Goal: Task Accomplishment & Management: Use online tool/utility

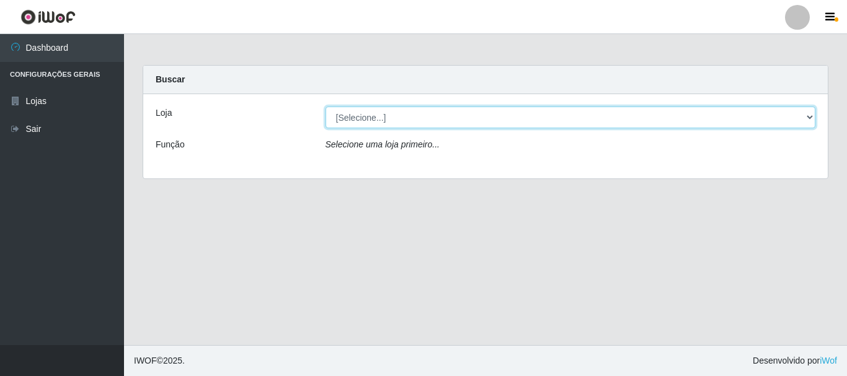
click at [563, 120] on select "[Selecione...] Nordestão - Alecrim" at bounding box center [570, 118] width 490 height 22
select select "453"
click at [325, 107] on select "[Selecione...] Nordestão - Alecrim" at bounding box center [570, 118] width 490 height 22
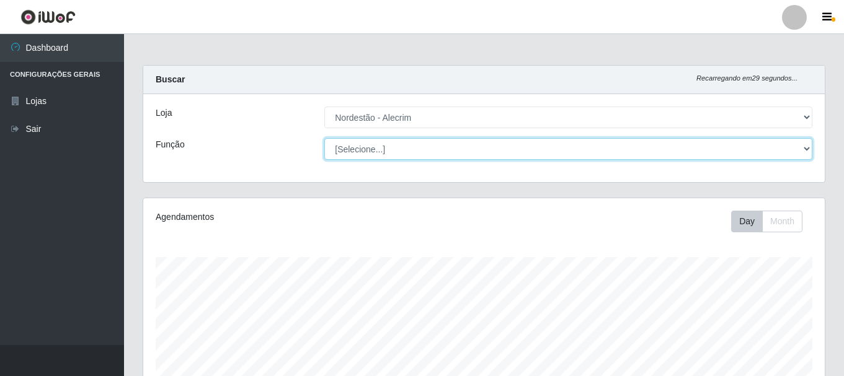
click at [417, 145] on select "[Selecione...] Balconista + Balconista de Padaria Balconista de Padaria ++ Emba…" at bounding box center [568, 149] width 488 height 22
select select "1"
click at [324, 138] on select "[Selecione...] Balconista + Balconista de Padaria Balconista de Padaria ++ Emba…" at bounding box center [568, 149] width 488 height 22
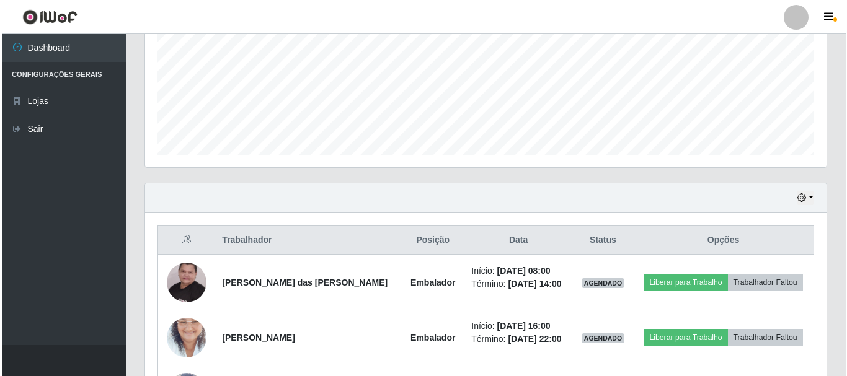
scroll to position [392, 0]
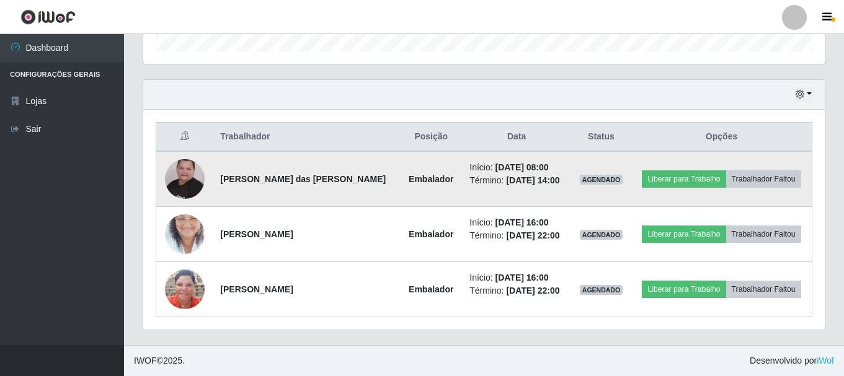
click at [194, 172] on img at bounding box center [185, 179] width 40 height 88
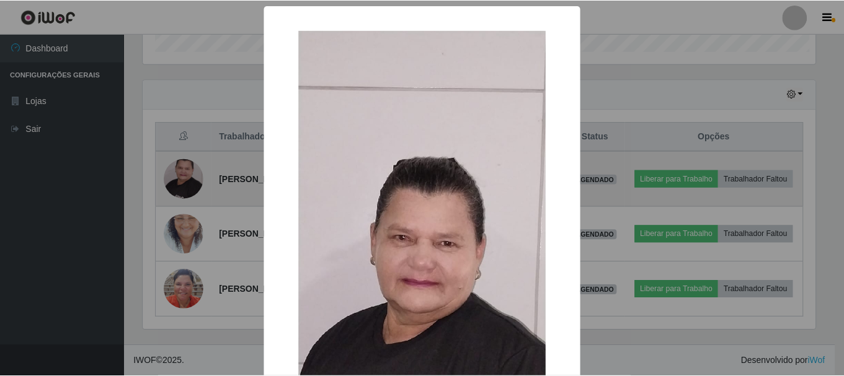
scroll to position [257, 675]
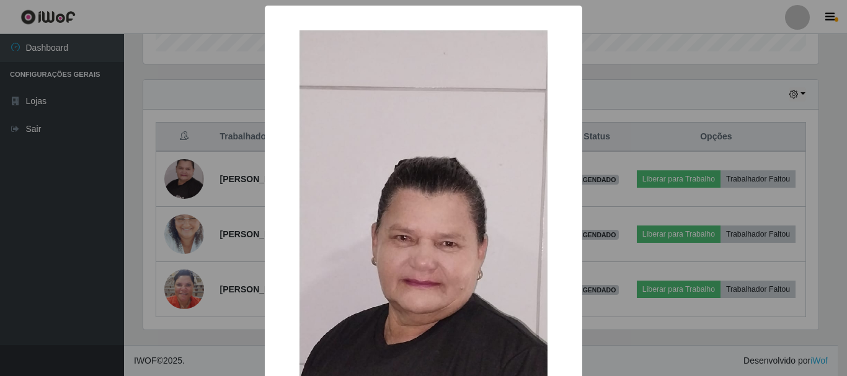
click at [196, 172] on div "× OK Cancel" at bounding box center [423, 188] width 847 height 376
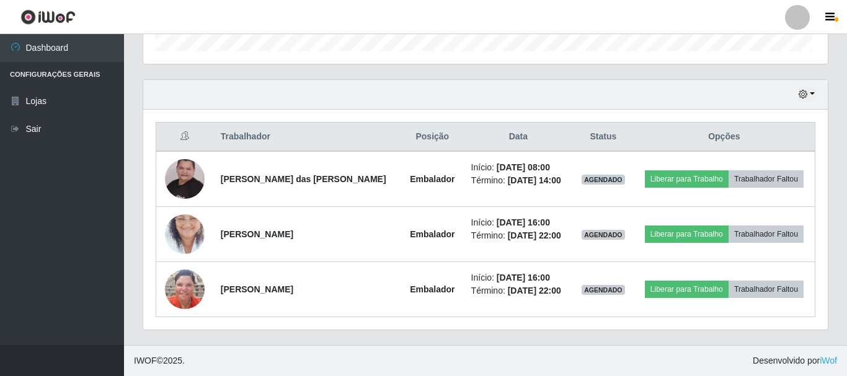
scroll to position [257, 681]
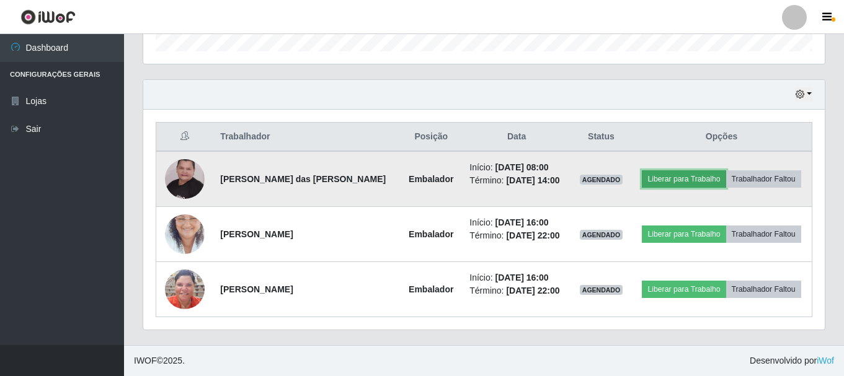
click at [660, 179] on button "Liberar para Trabalho" at bounding box center [684, 178] width 84 height 17
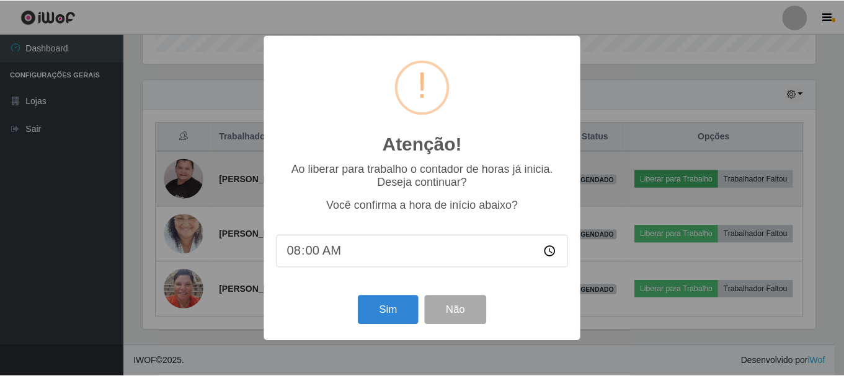
scroll to position [257, 675]
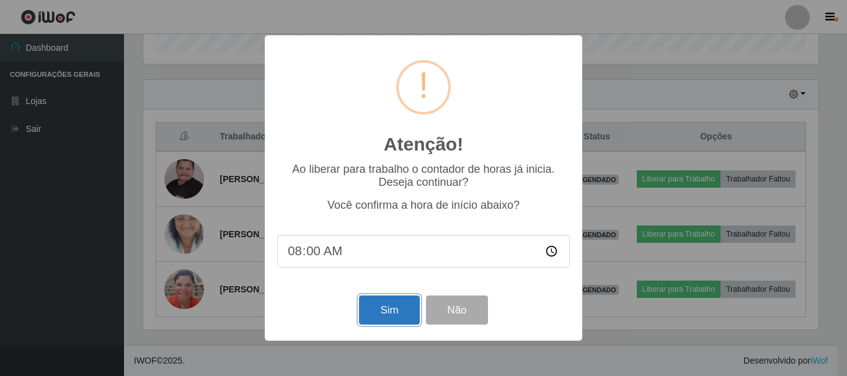
click at [380, 314] on button "Sim" at bounding box center [389, 310] width 60 height 29
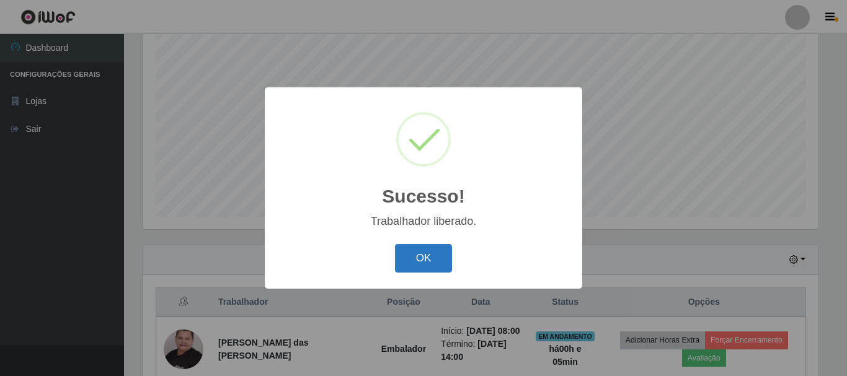
click at [423, 262] on button "OK" at bounding box center [424, 258] width 58 height 29
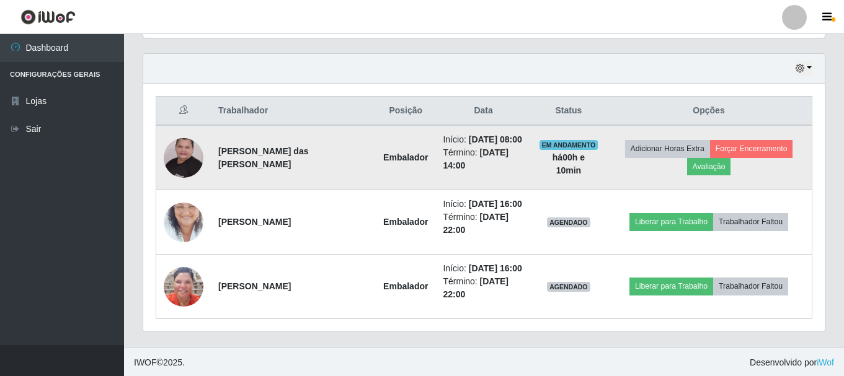
scroll to position [420, 0]
